Goal: Book appointment/travel/reservation

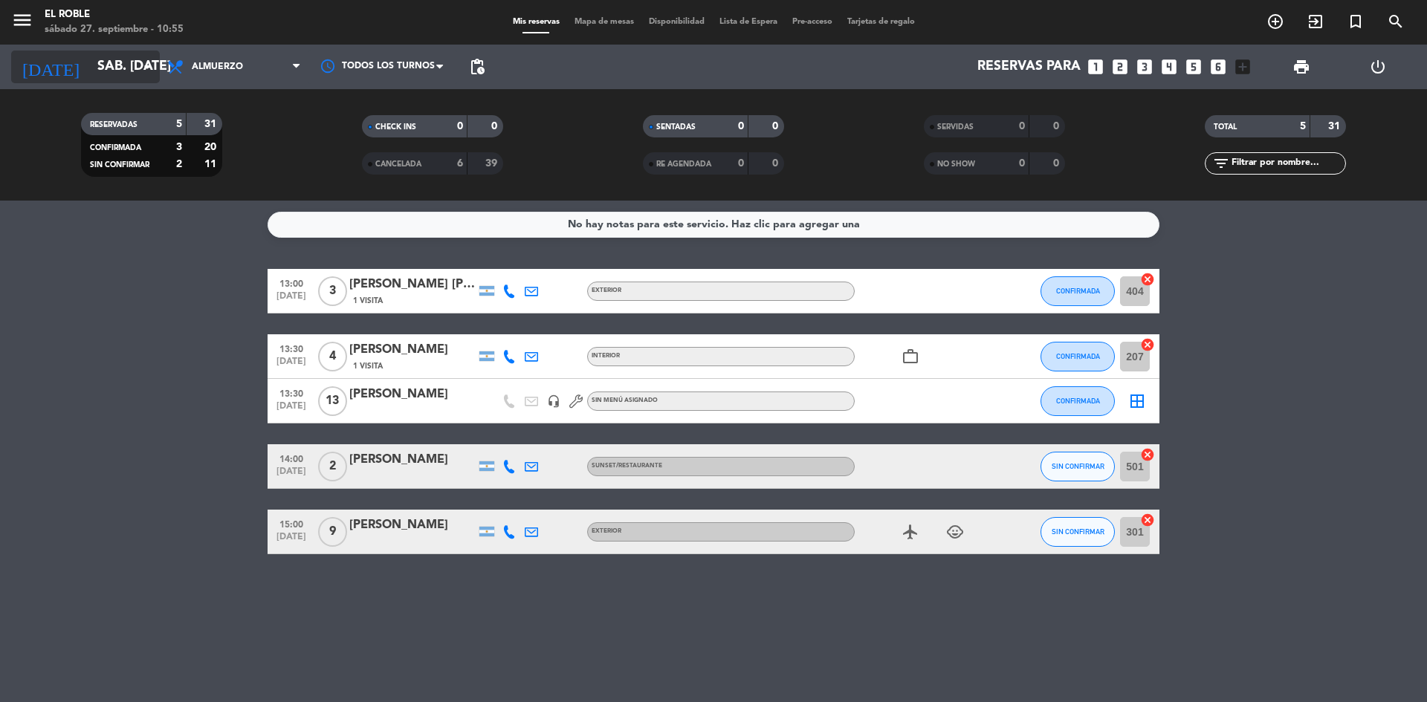
click at [130, 65] on input "sáb. [DATE]" at bounding box center [176, 67] width 172 height 30
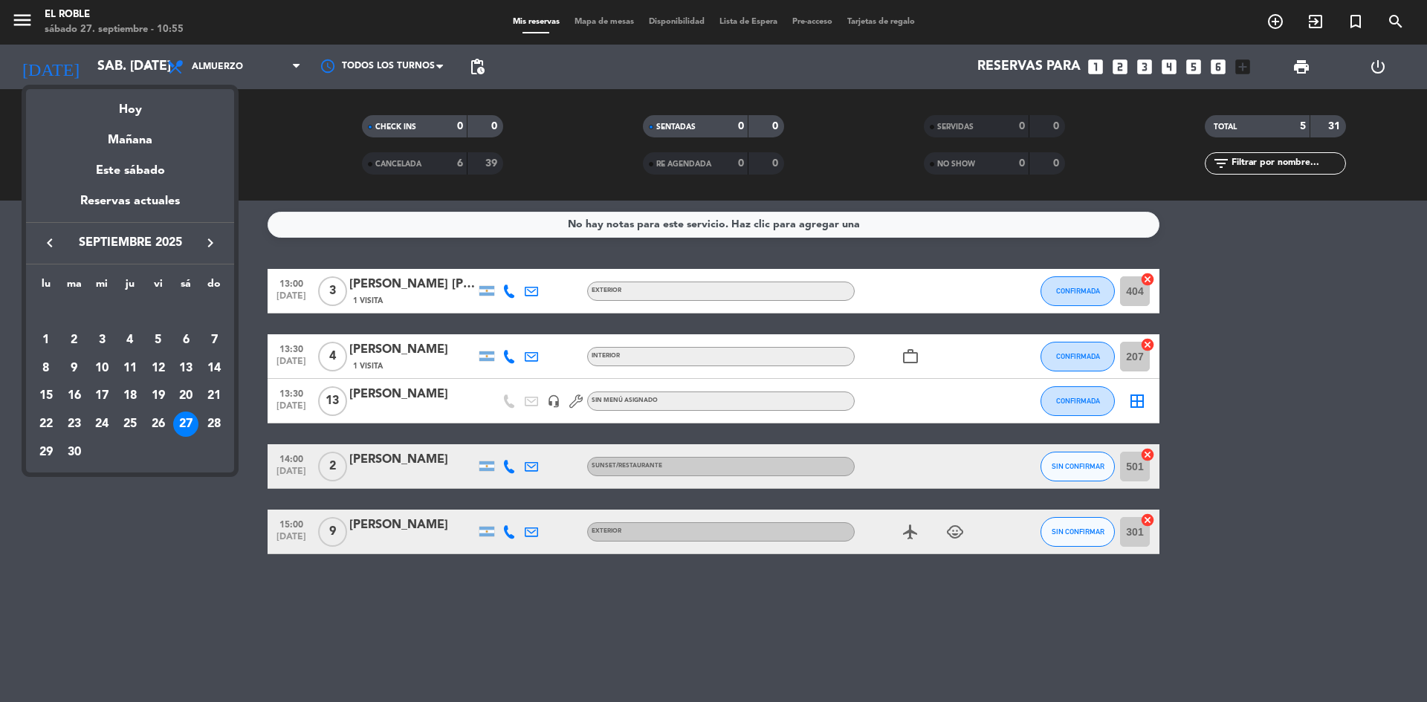
click at [1286, 26] on div at bounding box center [713, 351] width 1427 height 702
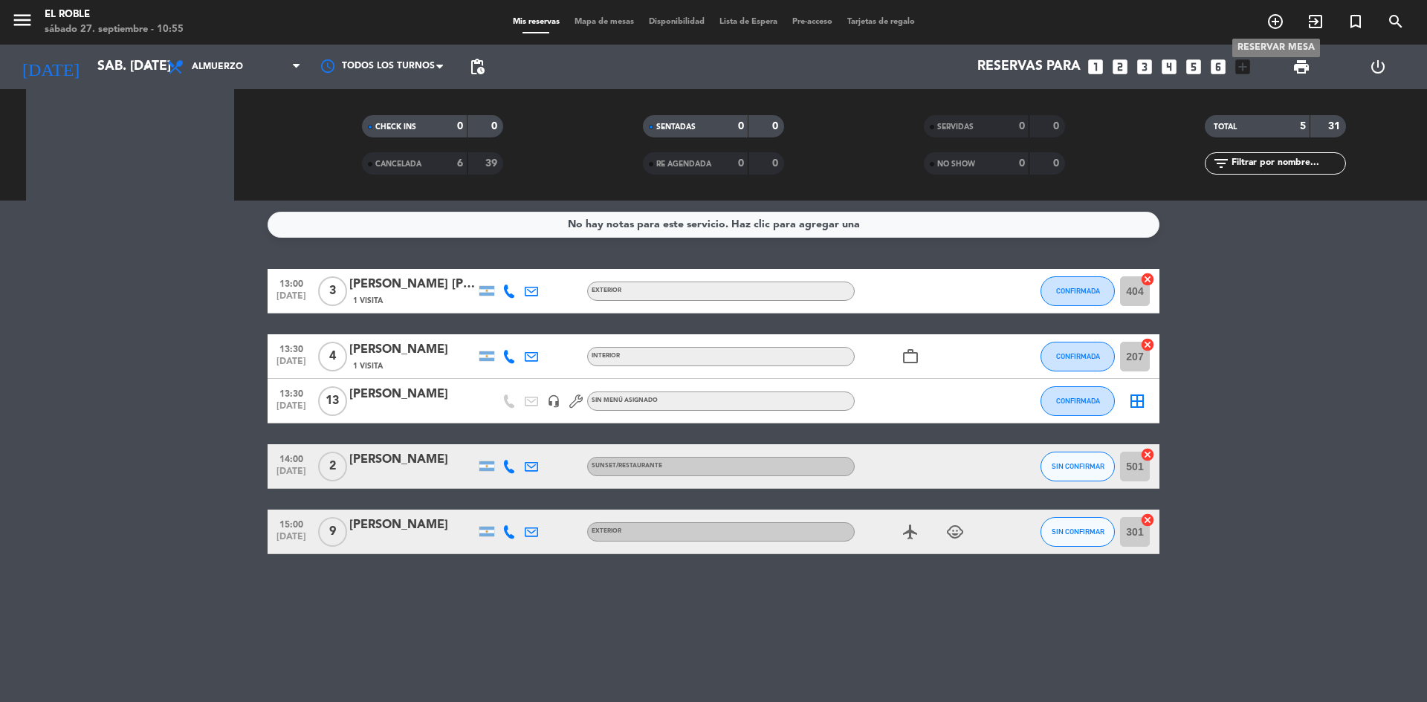
click at [1281, 26] on icon "add_circle_outline" at bounding box center [1275, 22] width 18 height 18
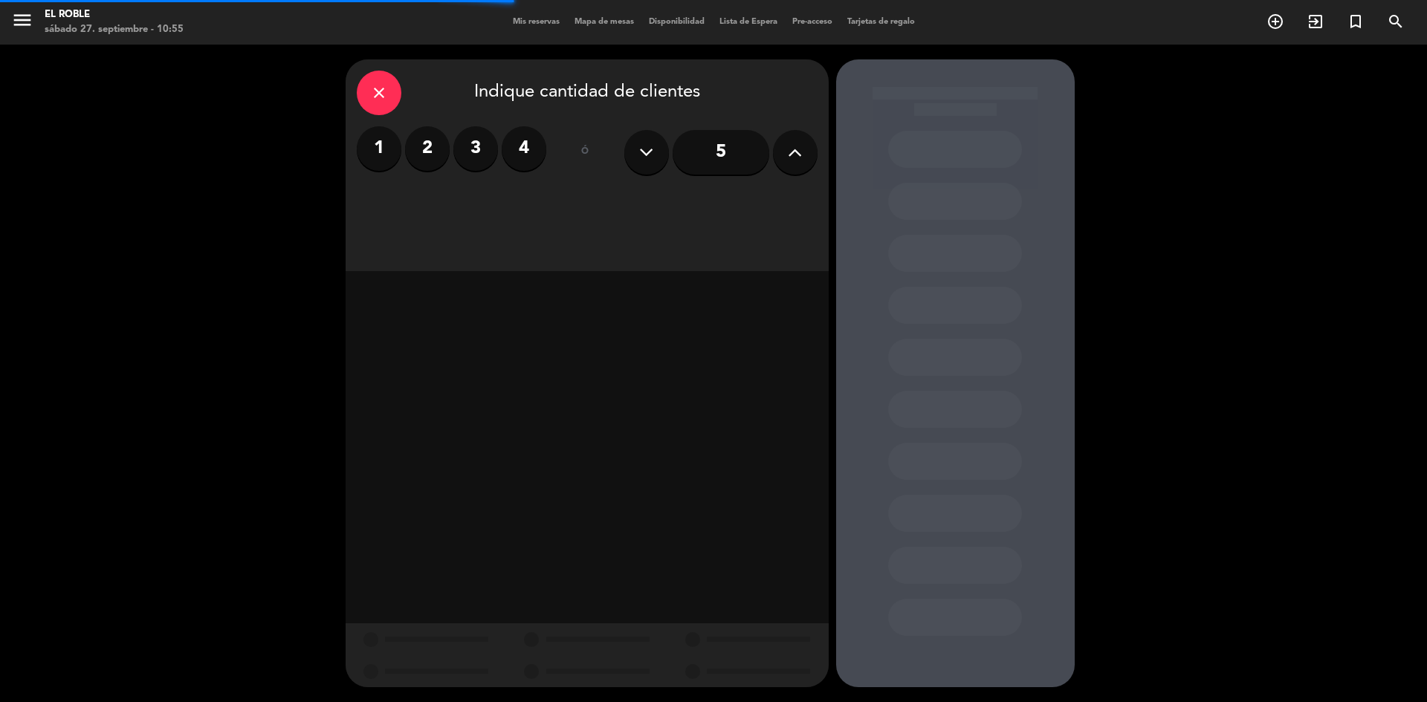
drag, startPoint x: 695, startPoint y: 164, endPoint x: 699, endPoint y: 175, distance: 11.8
click at [697, 169] on input "5" at bounding box center [721, 152] width 97 height 45
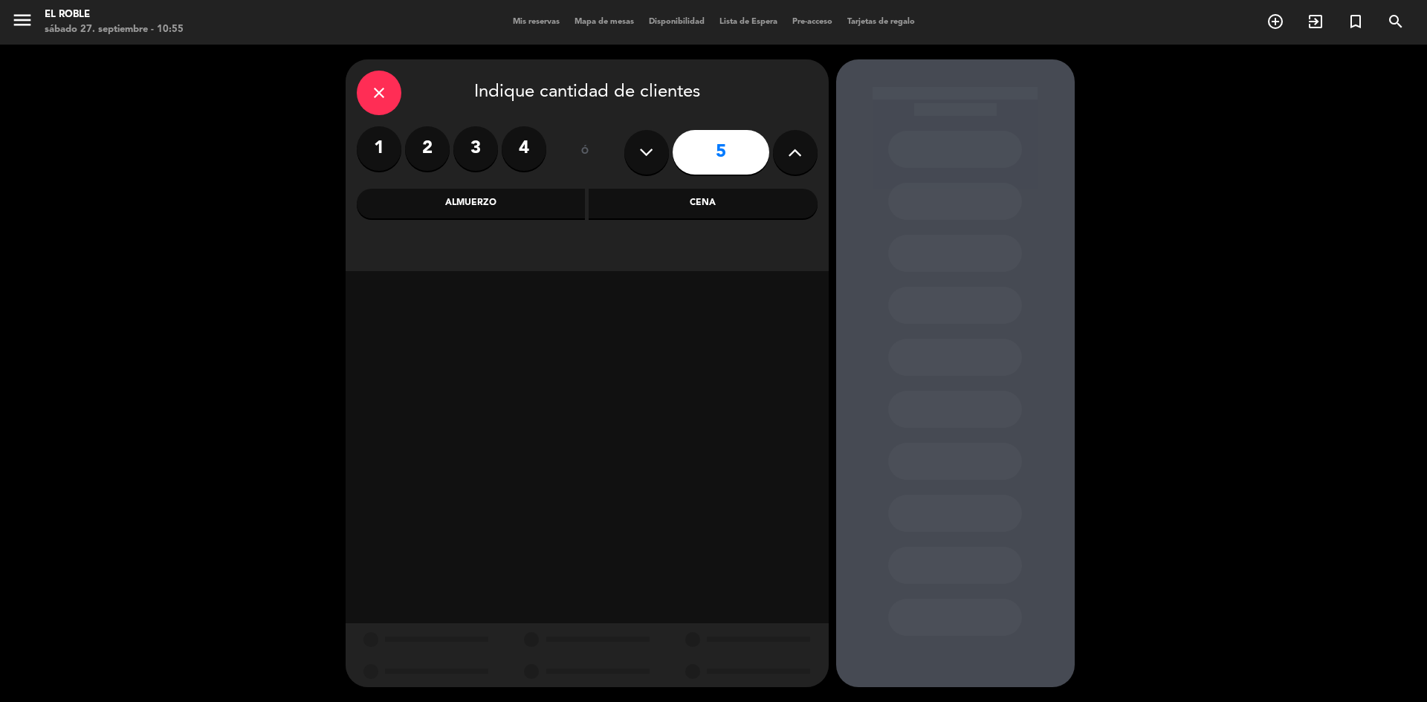
click at [530, 201] on div "Almuerzo" at bounding box center [471, 204] width 229 height 30
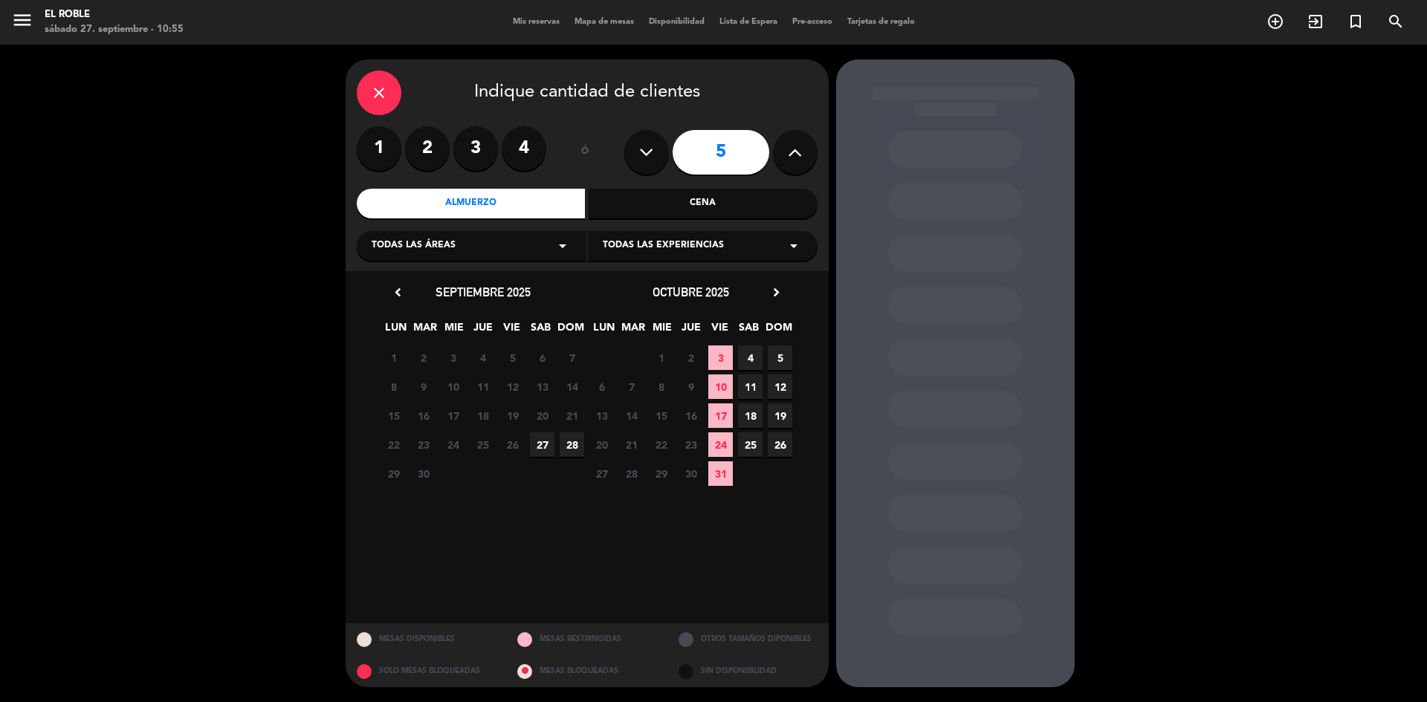
click at [541, 441] on span "27" at bounding box center [542, 445] width 25 height 25
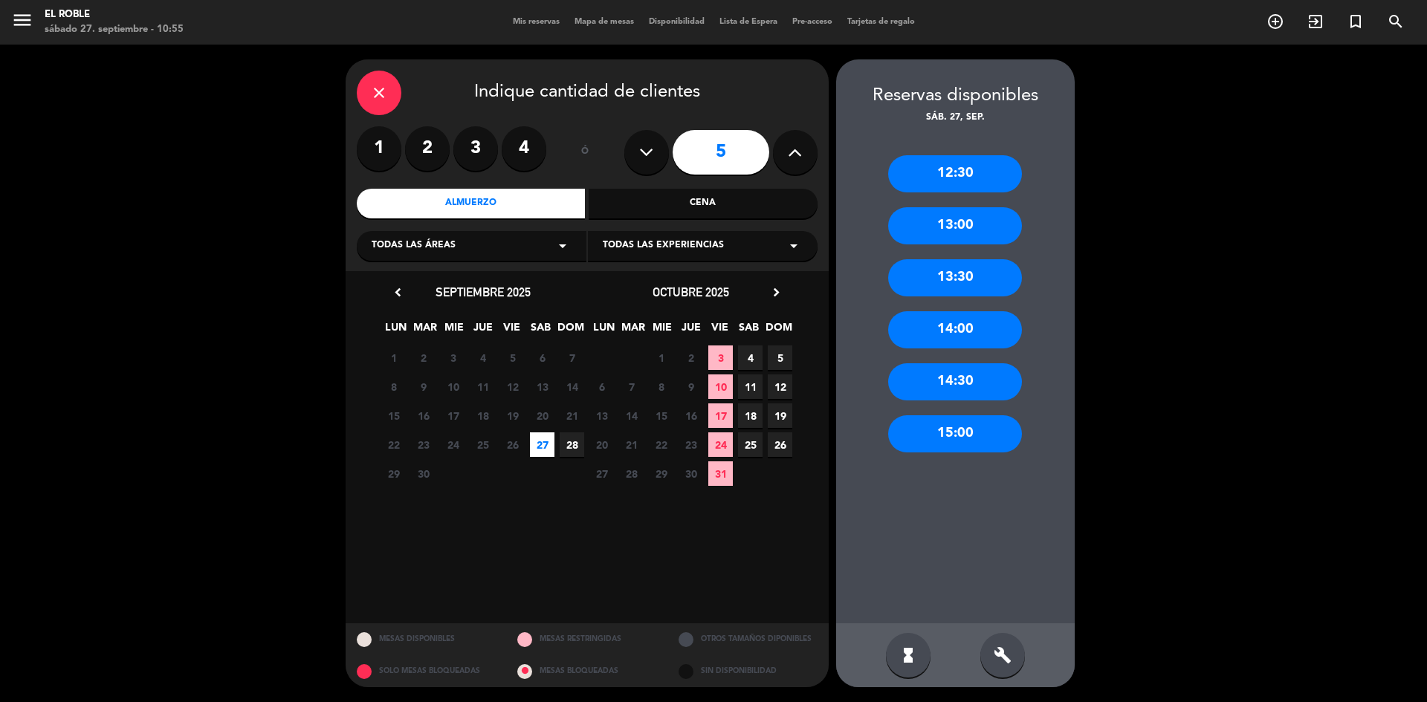
click at [970, 233] on div "13:00" at bounding box center [955, 225] width 134 height 37
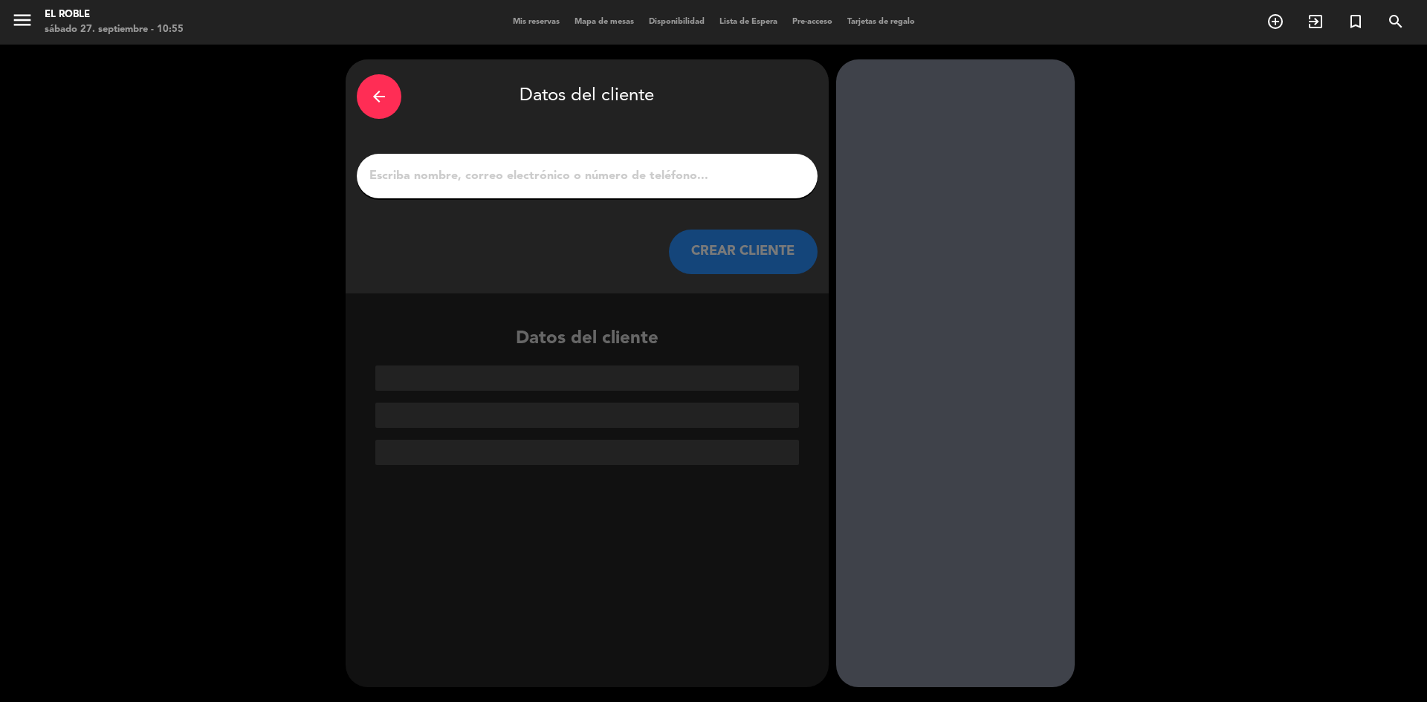
click at [603, 160] on div at bounding box center [587, 176] width 461 height 45
click at [670, 166] on input "1" at bounding box center [587, 176] width 438 height 21
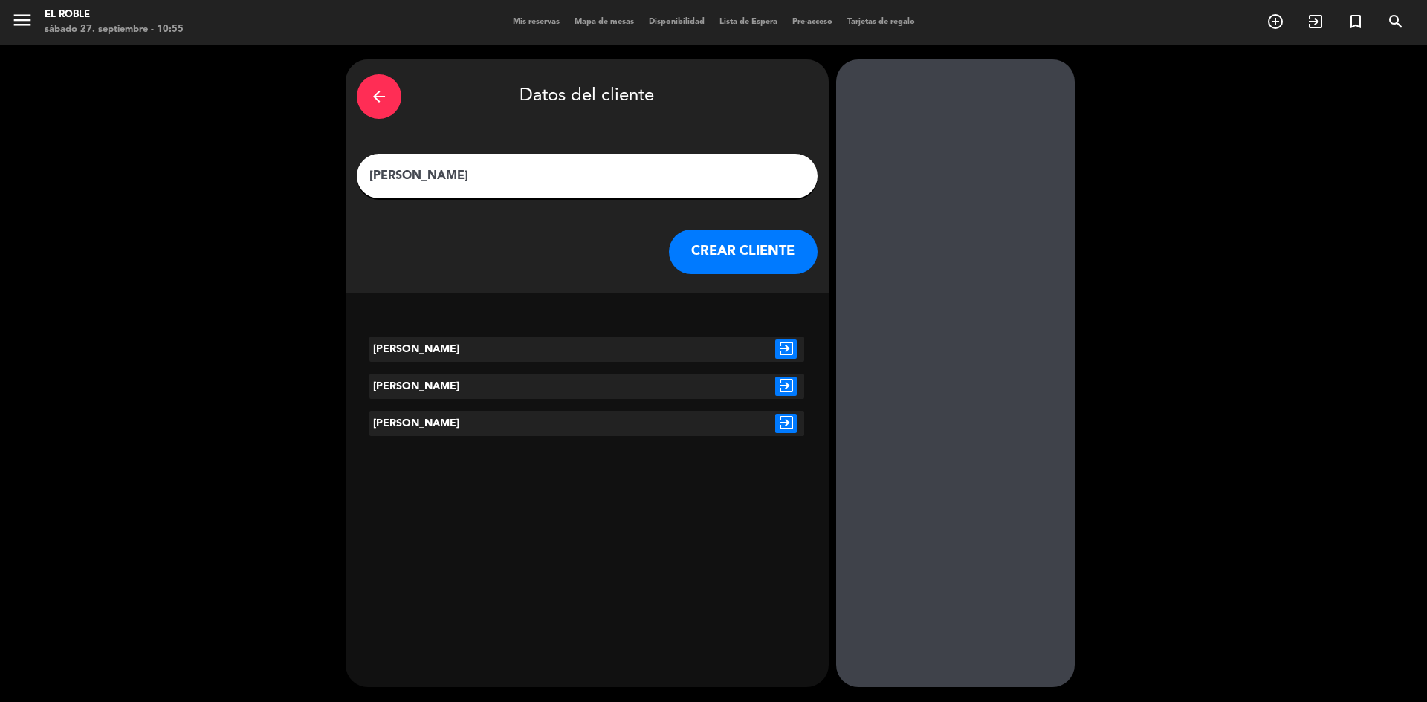
type input "[PERSON_NAME]"
click at [742, 262] on button "CREAR CLIENTE" at bounding box center [743, 252] width 149 height 45
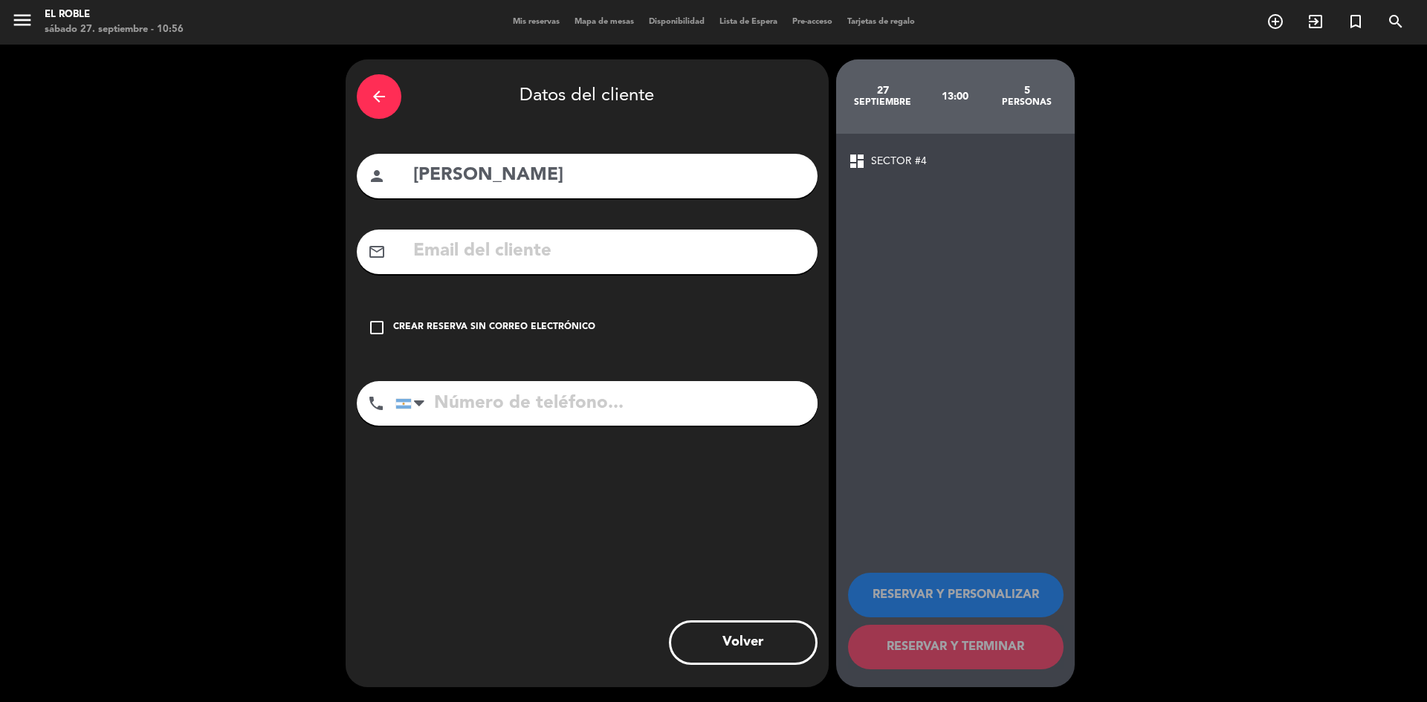
click at [545, 331] on div "Crear reserva sin correo electrónico" at bounding box center [494, 327] width 202 height 15
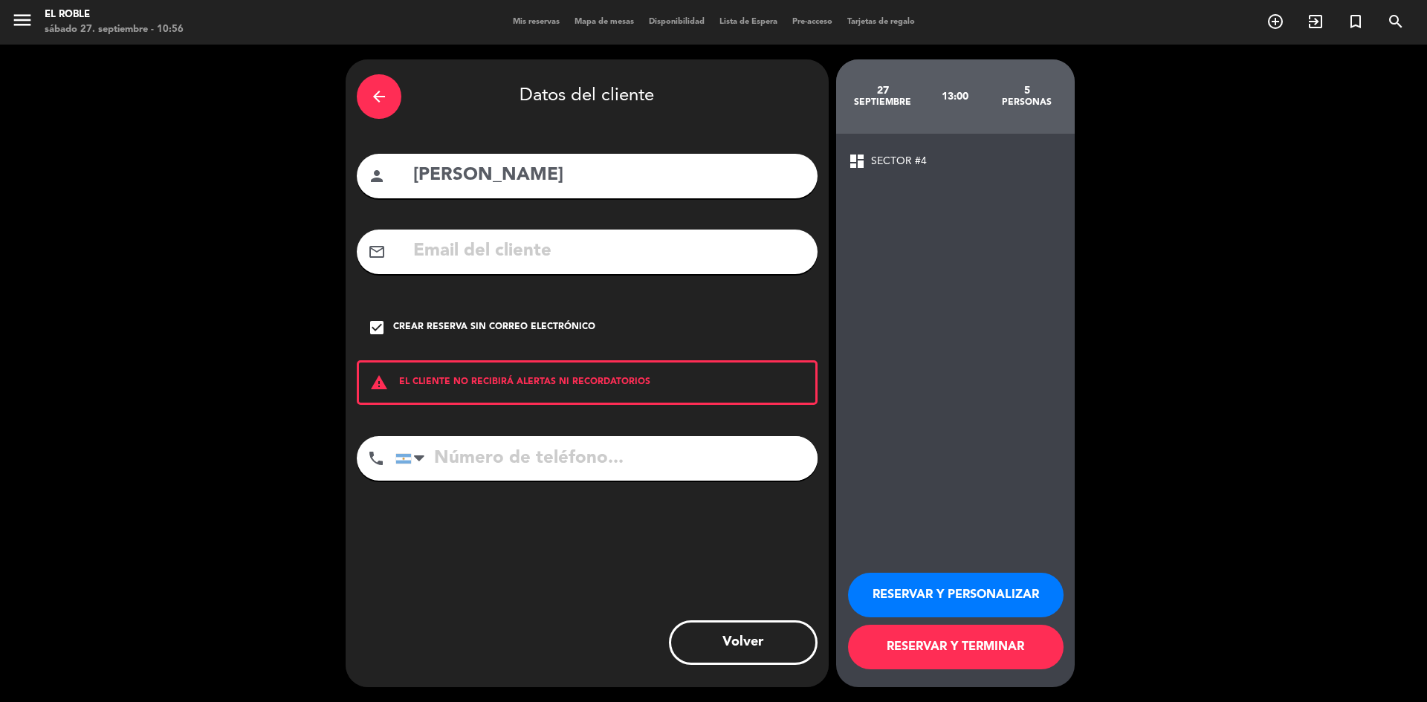
click at [962, 664] on button "RESERVAR Y TERMINAR" at bounding box center [956, 647] width 216 height 45
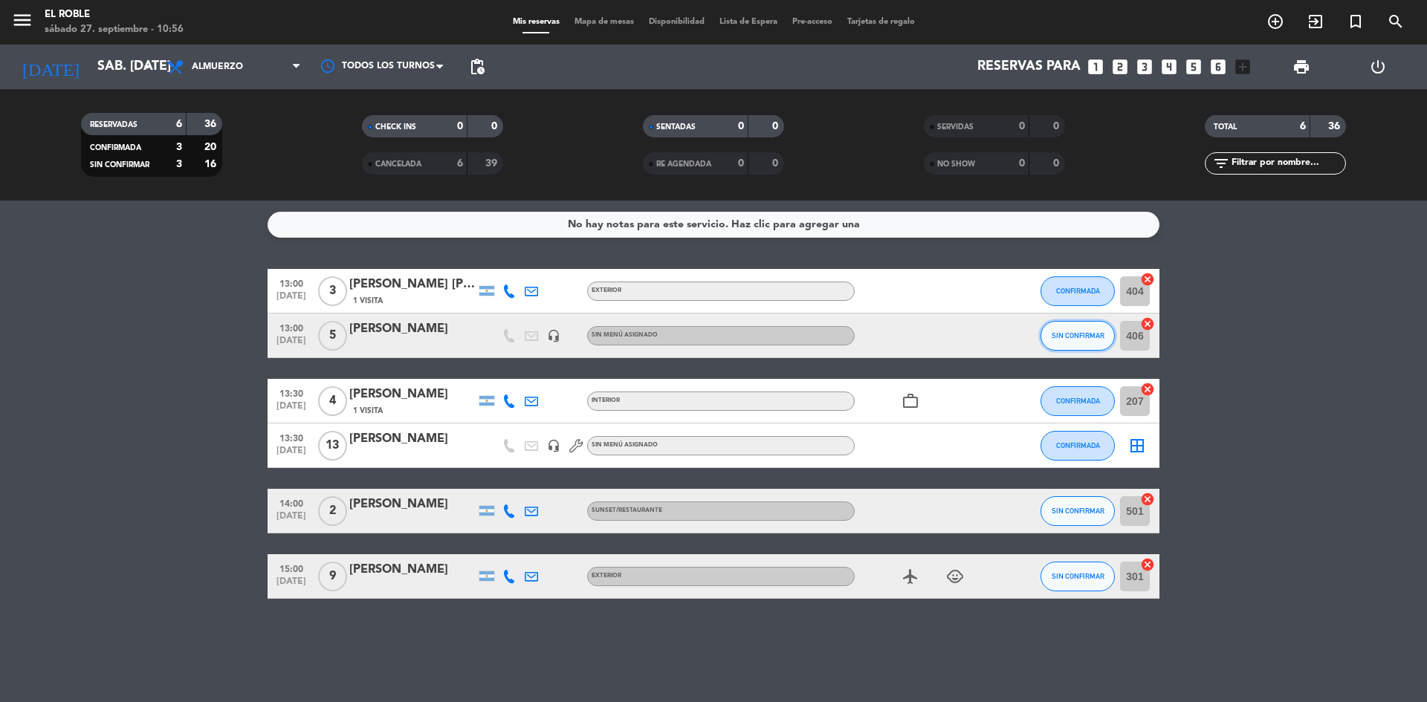
click at [1075, 342] on button "SIN CONFIRMAR" at bounding box center [1077, 336] width 74 height 30
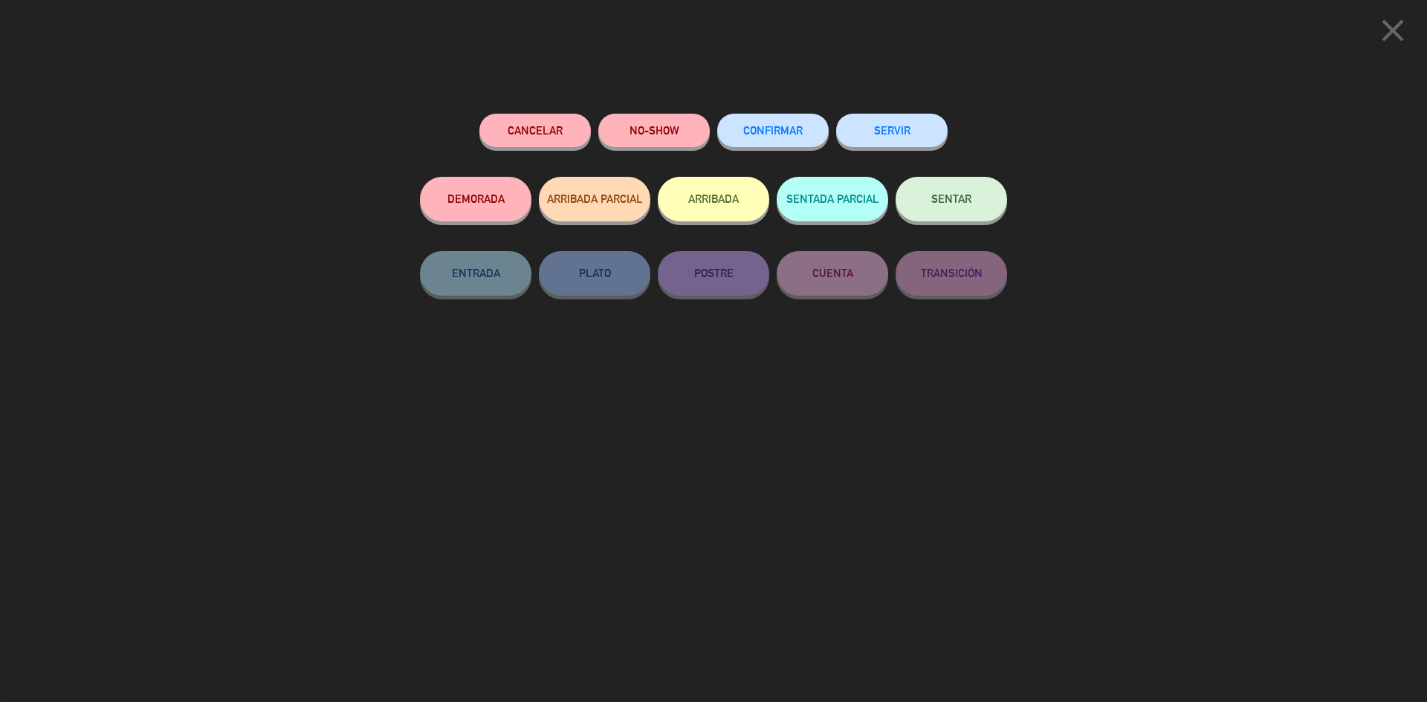
click at [754, 149] on div "CONFIRMAR" at bounding box center [772, 145] width 111 height 63
click at [761, 140] on button "CONFIRMAR" at bounding box center [772, 130] width 111 height 33
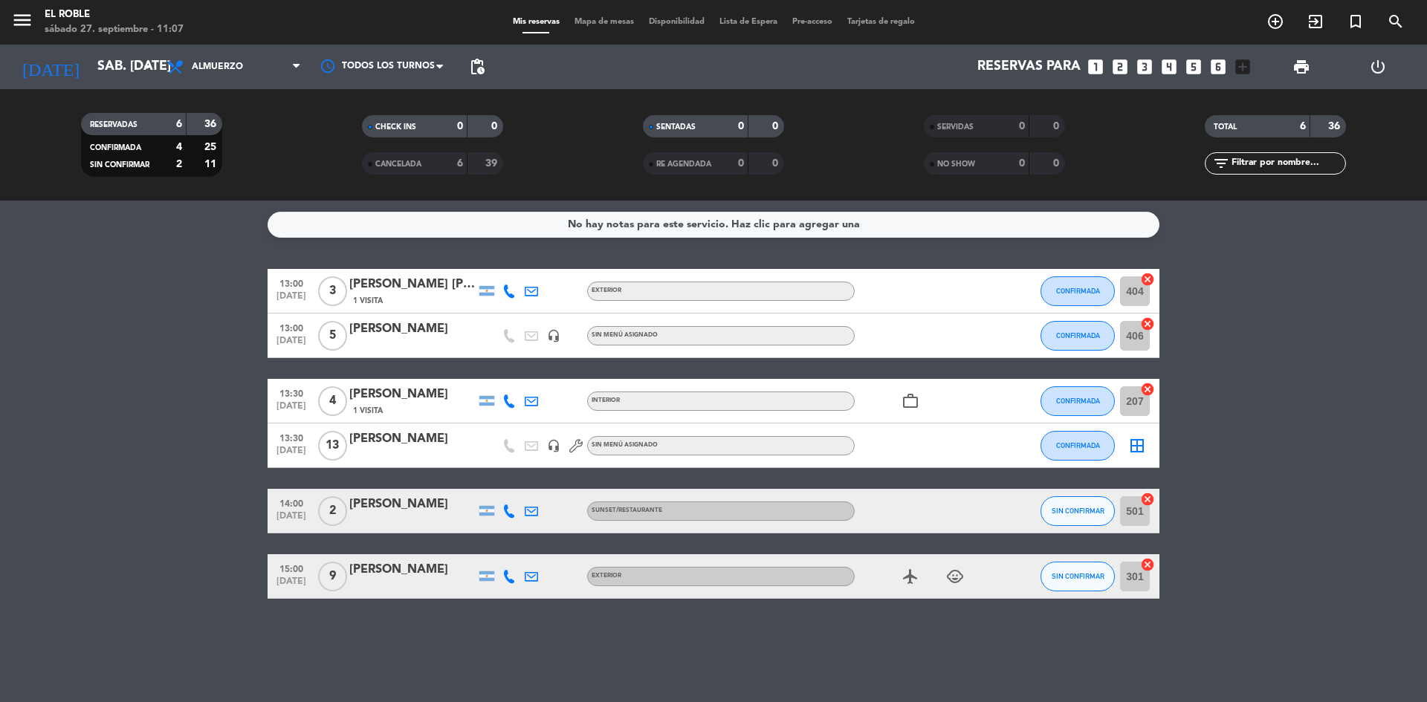
click at [1062, 592] on div "SIN CONFIRMAR" at bounding box center [1077, 576] width 74 height 44
click at [1072, 584] on button "SIN CONFIRMAR" at bounding box center [1077, 577] width 74 height 30
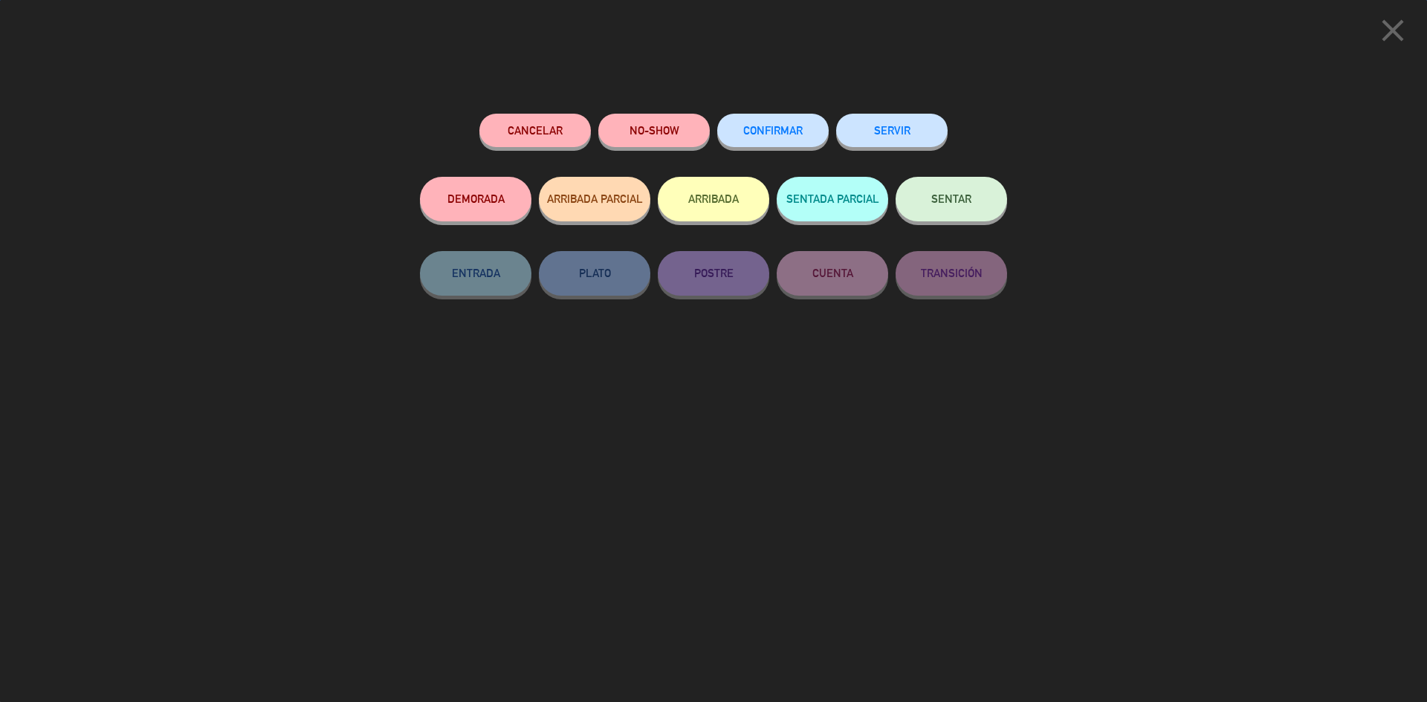
click at [551, 140] on button "Cancelar" at bounding box center [534, 130] width 111 height 33
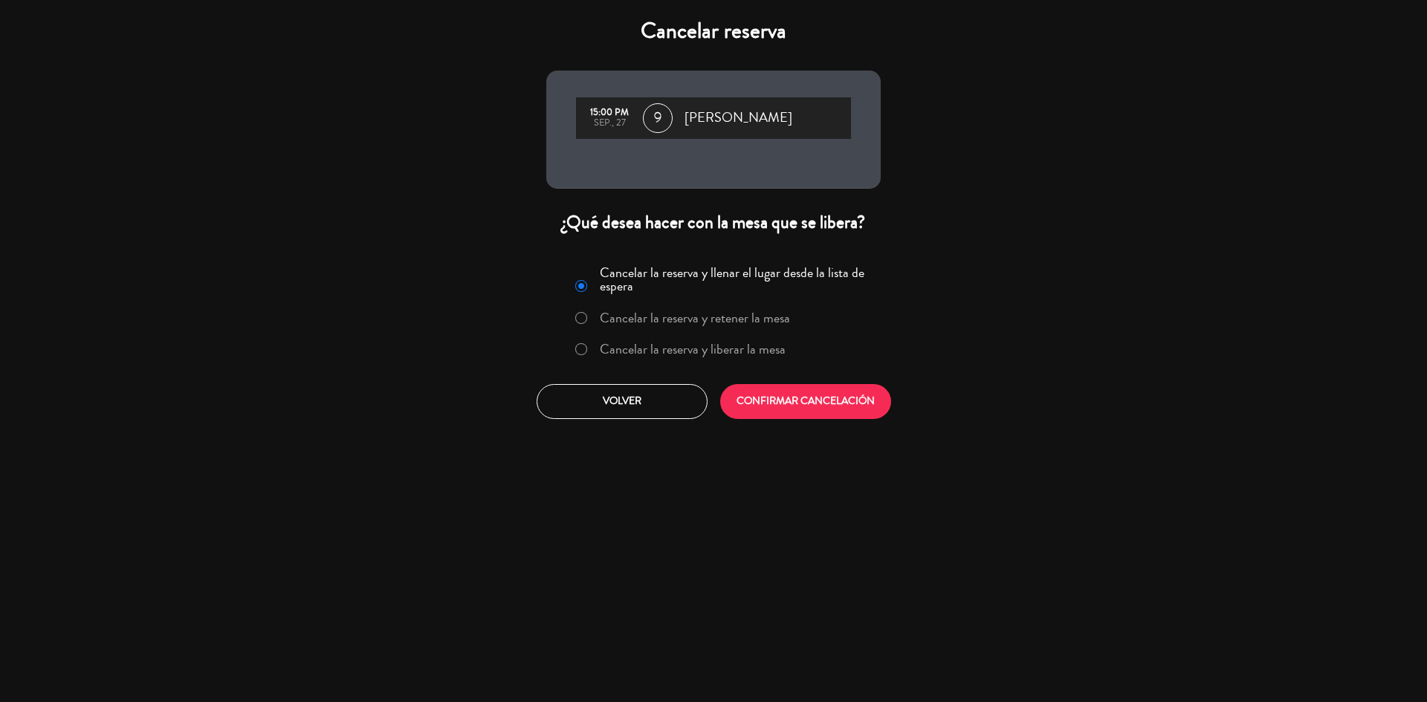
click at [757, 381] on div "Cancelar la reserva y llenar el lugar desde la lista de espera Cancelar la rese…" at bounding box center [713, 340] width 357 height 180
click at [767, 395] on button "CONFIRMAR CANCELACIÓN" at bounding box center [805, 401] width 171 height 35
